Goal: Information Seeking & Learning: Learn about a topic

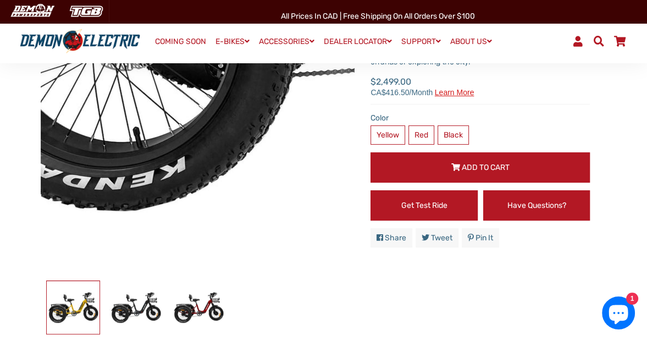
scroll to position [165, 0]
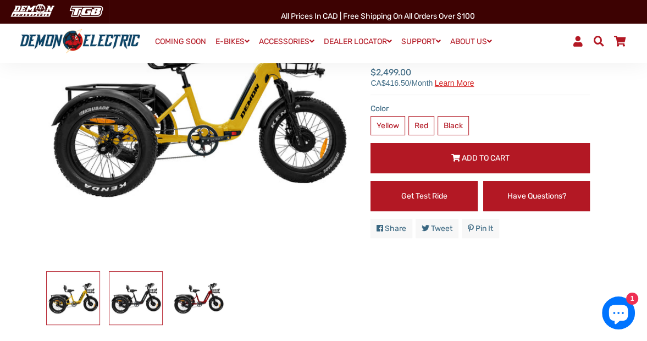
click at [140, 298] on img at bounding box center [135, 298] width 53 height 53
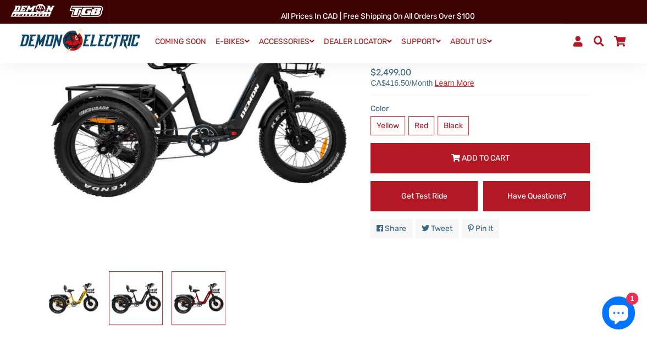
click at [189, 298] on img at bounding box center [198, 298] width 53 height 53
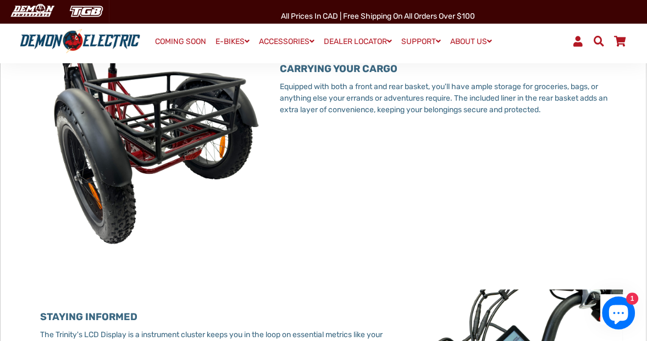
scroll to position [1044, 0]
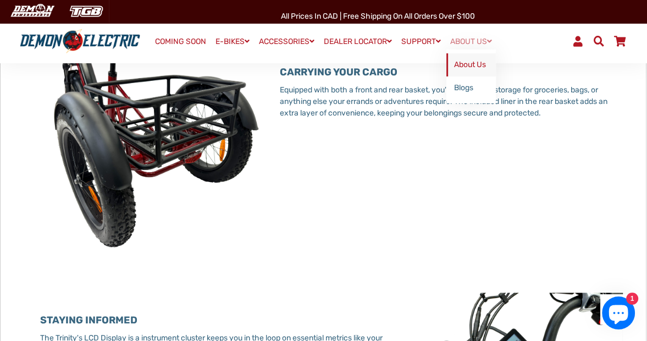
click at [477, 63] on link "About Us" at bounding box center [470, 64] width 49 height 23
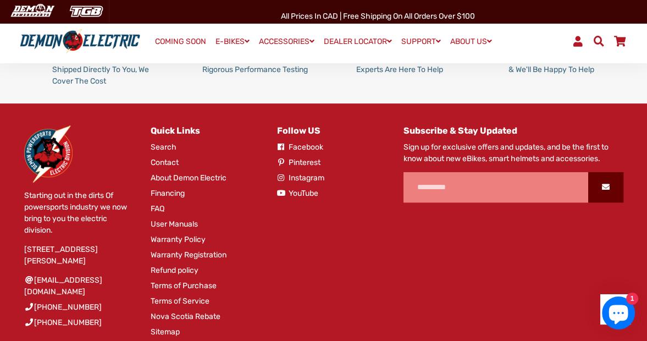
scroll to position [660, 0]
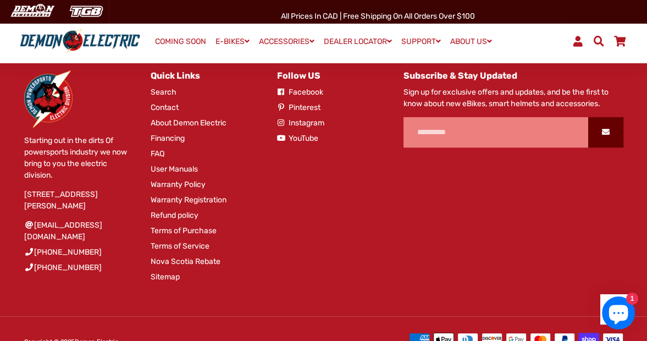
click at [188, 129] on link "About Demon Electric" at bounding box center [189, 123] width 76 height 12
